Goal: Find specific page/section: Find specific page/section

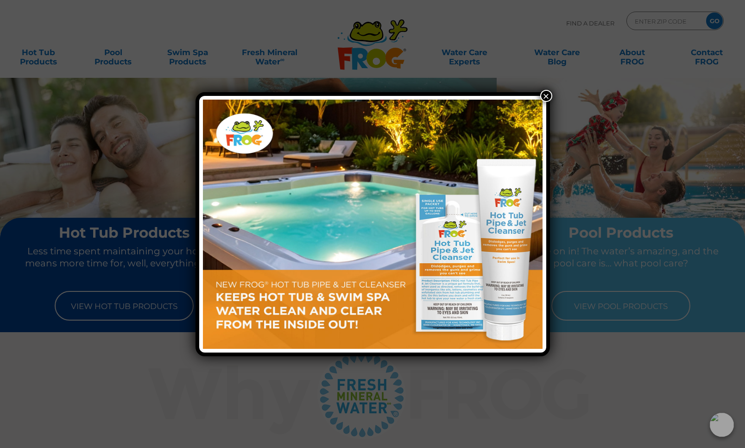
click at [548, 95] on button "×" at bounding box center [546, 96] width 12 height 12
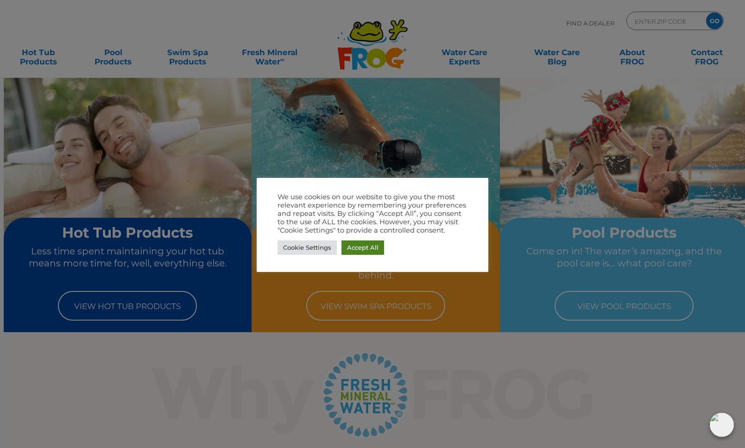
click at [381, 247] on link "Accept All" at bounding box center [363, 248] width 43 height 14
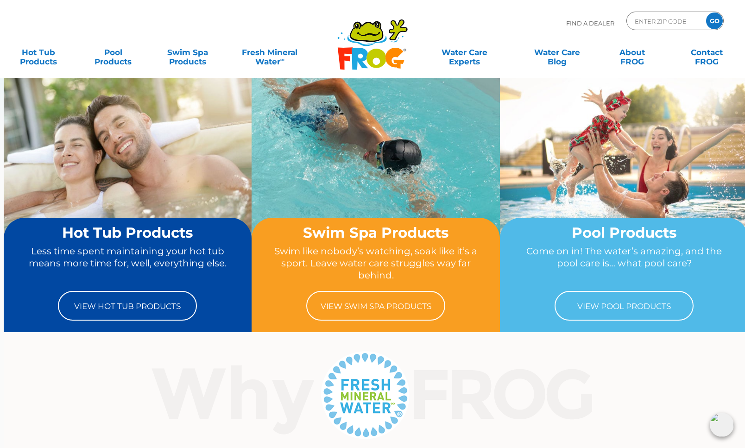
scroll to position [1172, 0]
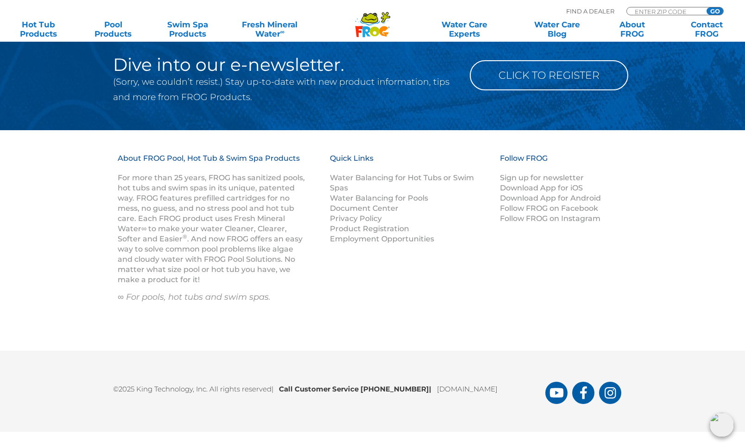
click at [581, 2] on div ".st130{clip-path:url(#SVGID_2_);fill-rule:evenodd;clip-rule:evenodd;fill:#C3CC0…" at bounding box center [372, 17] width 727 height 35
click at [581, 7] on p "Find A Dealer" at bounding box center [590, 11] width 48 height 8
click at [583, 11] on p "Find A Dealer" at bounding box center [590, 11] width 48 height 8
click at [586, 12] on div ".st130{clip-path:url(#SVGID_2_);fill-rule:evenodd;clip-rule:evenodd;fill:#C3CC0…" at bounding box center [372, 17] width 727 height 25
click at [586, 12] on p "Find A Dealer" at bounding box center [590, 11] width 48 height 8
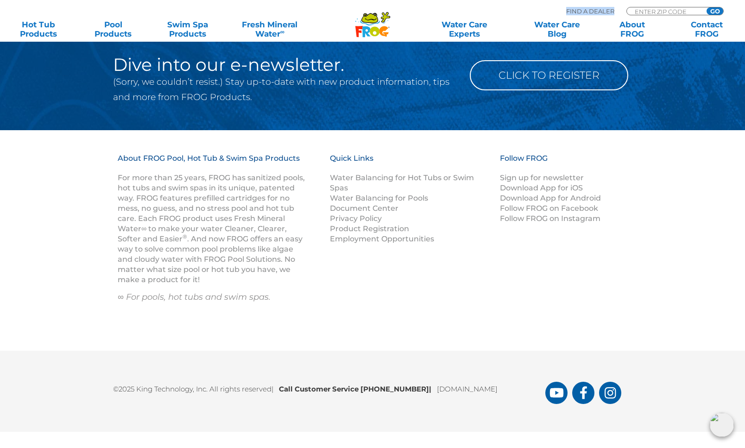
click at [586, 12] on p "Find A Dealer" at bounding box center [590, 11] width 48 height 8
click at [669, 12] on input "Zip Code Form" at bounding box center [665, 11] width 63 height 8
type input "07304"
click at [707, 7] on input "GO" at bounding box center [715, 10] width 17 height 7
click at [715, 6] on div "Find A Dealer 07304 GO" at bounding box center [645, 12] width 158 height 15
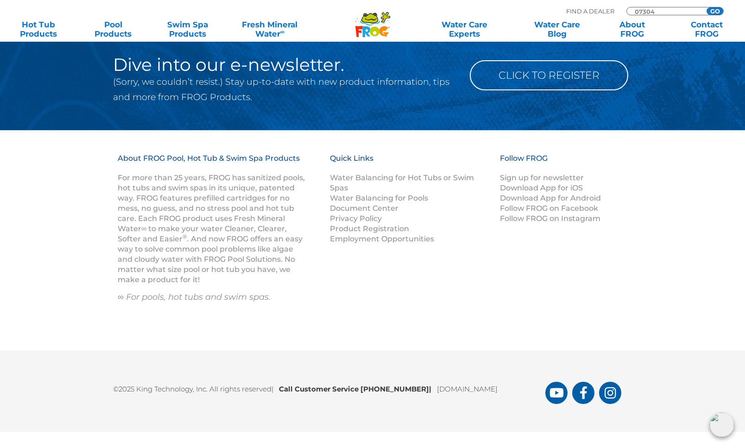
click at [715, 7] on input "GO" at bounding box center [715, 10] width 17 height 7
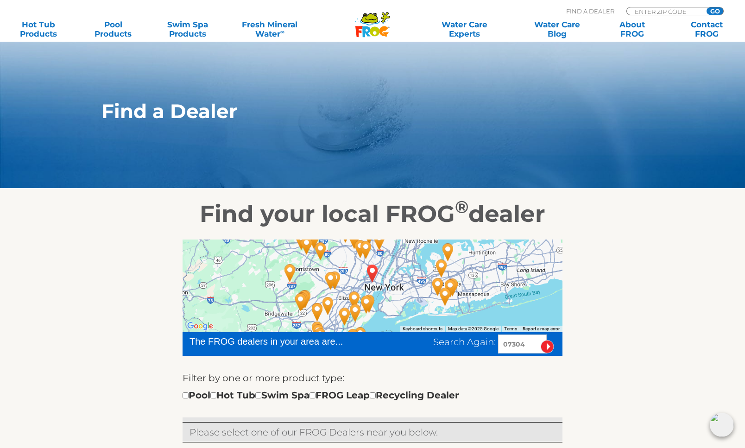
scroll to position [202, 0]
